Goal: Check status: Check status

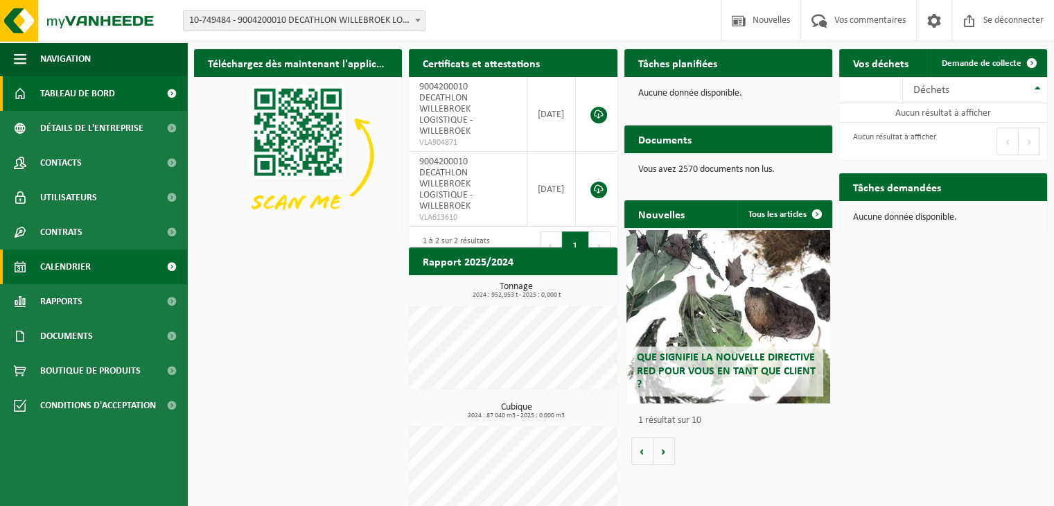
click at [73, 267] on font "Calendrier" at bounding box center [65, 267] width 51 height 10
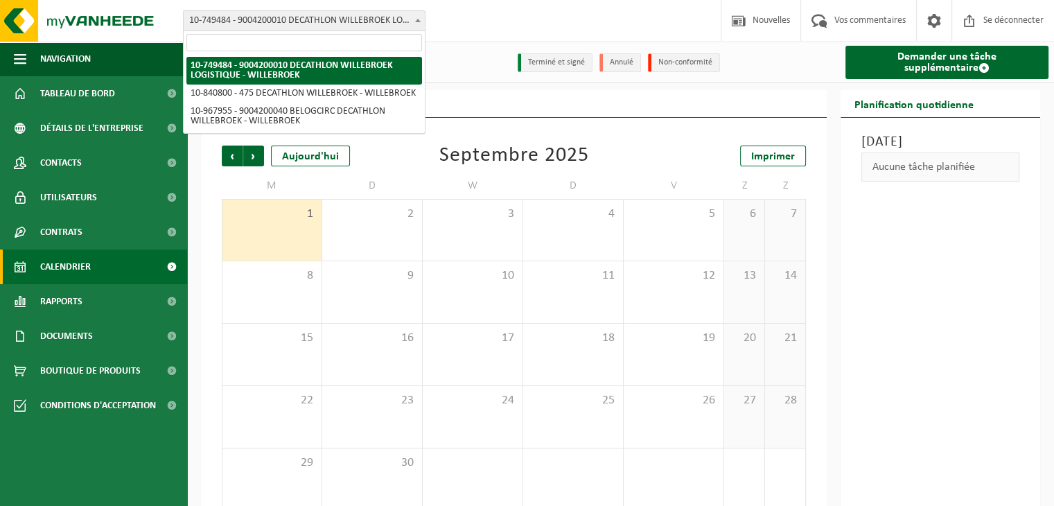
click at [387, 18] on font "10-749484 - 9004200010 DECATHLON WILLEBROEK LOGISTIQUE - WILLEBROEK" at bounding box center [344, 20] width 310 height 10
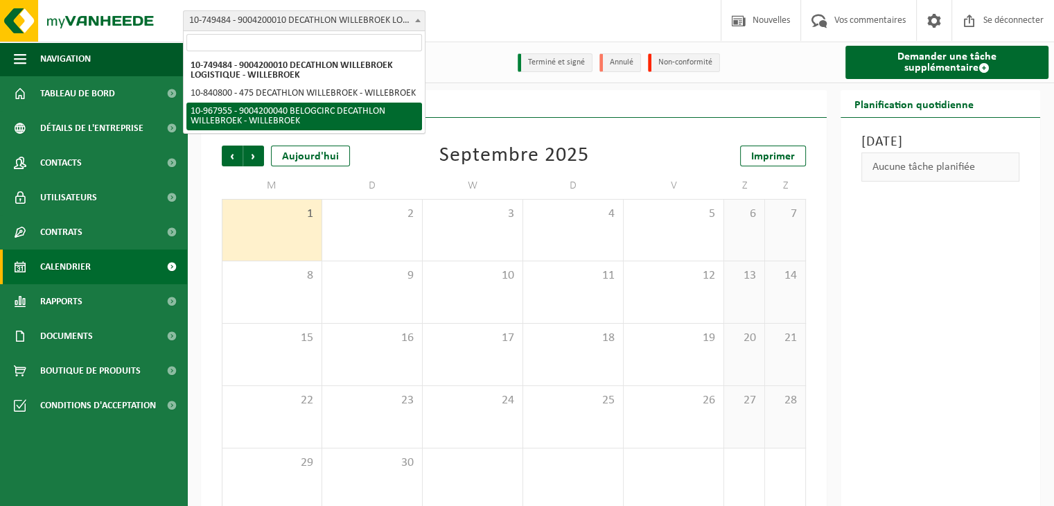
select select "154029"
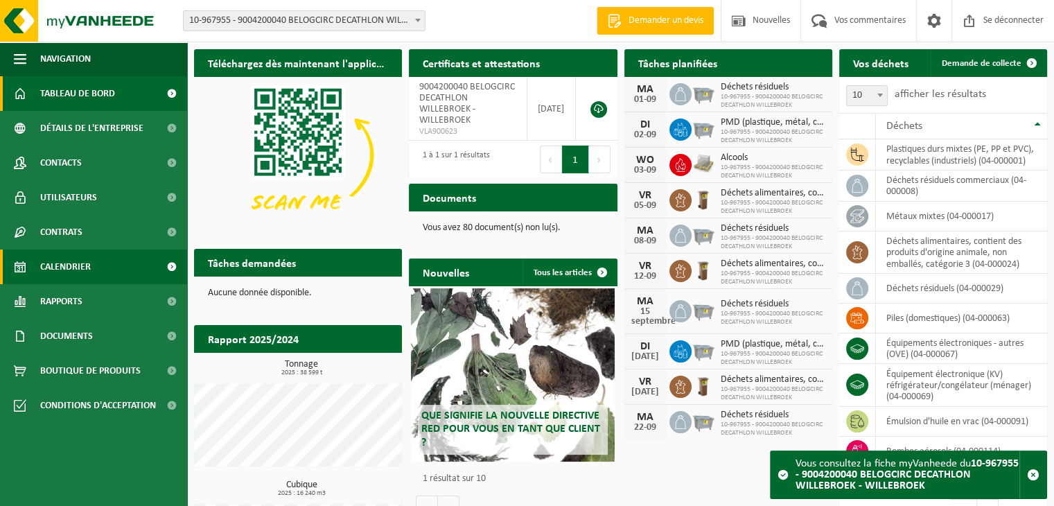
click at [58, 270] on font "Calendrier" at bounding box center [65, 267] width 51 height 10
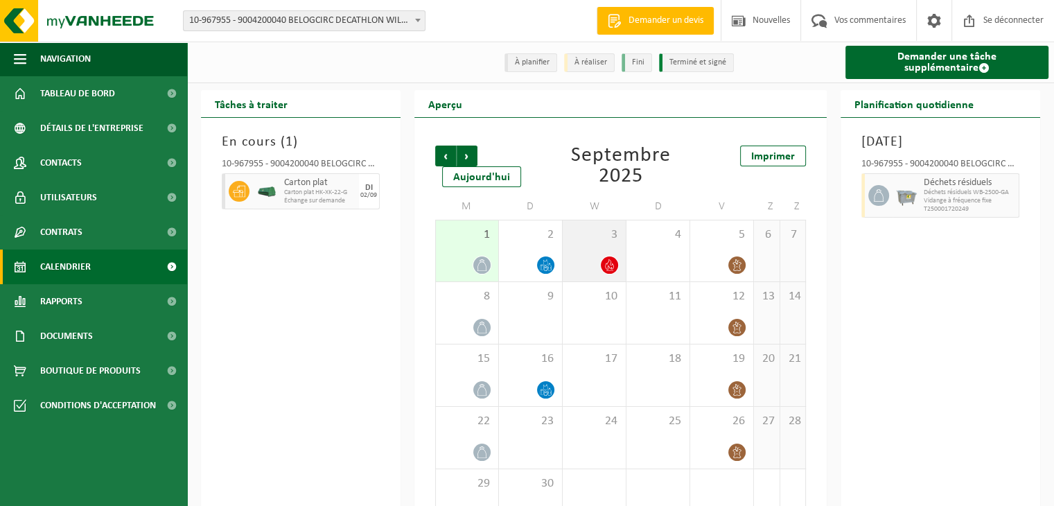
click at [608, 252] on div "3" at bounding box center [594, 250] width 63 height 61
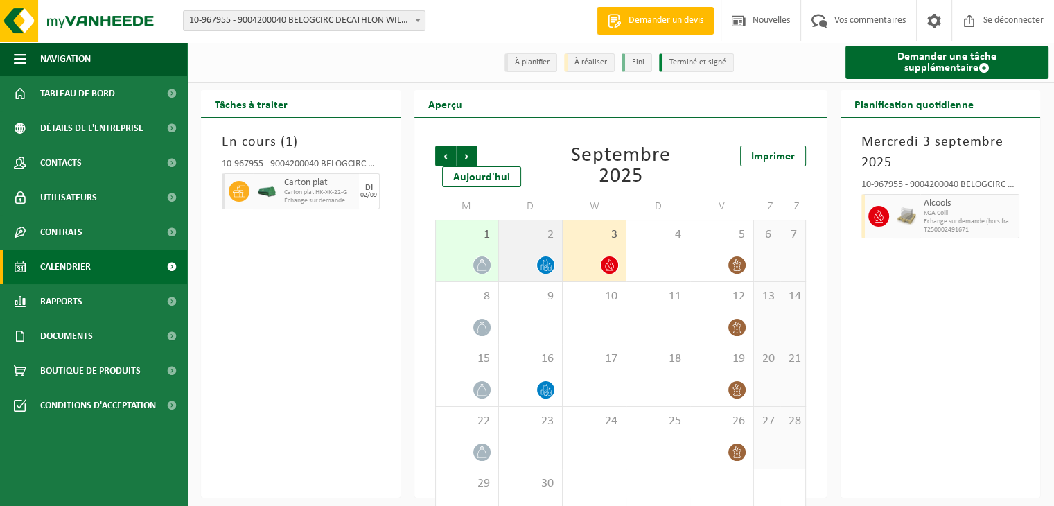
click at [524, 248] on div "2" at bounding box center [530, 250] width 63 height 61
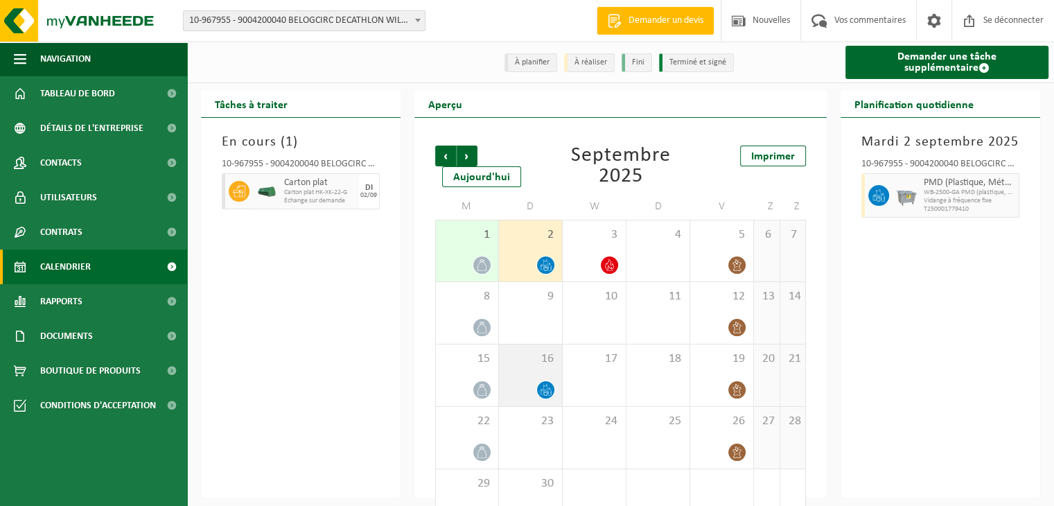
click at [531, 364] on span "16" at bounding box center [530, 358] width 49 height 15
